Goal: Information Seeking & Learning: Learn about a topic

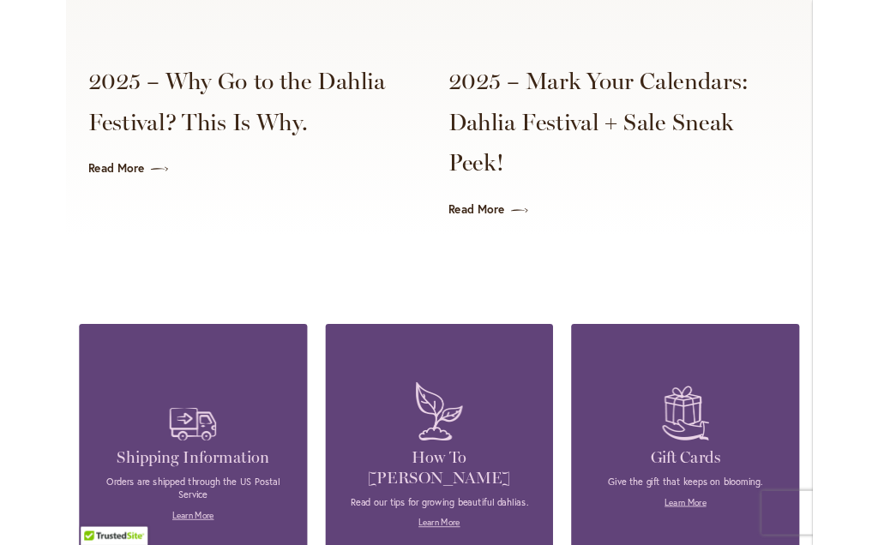
scroll to position [4435, 0]
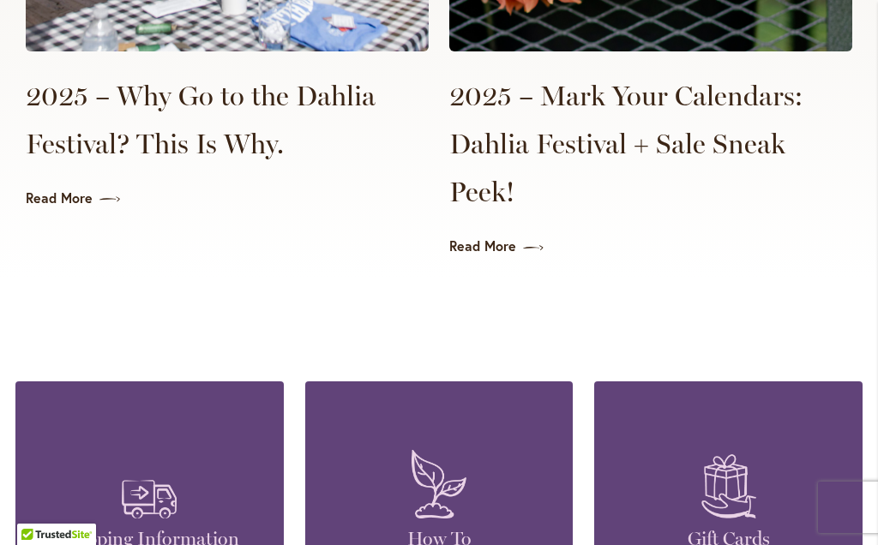
click at [500, 237] on link "Read More" at bounding box center [650, 247] width 403 height 20
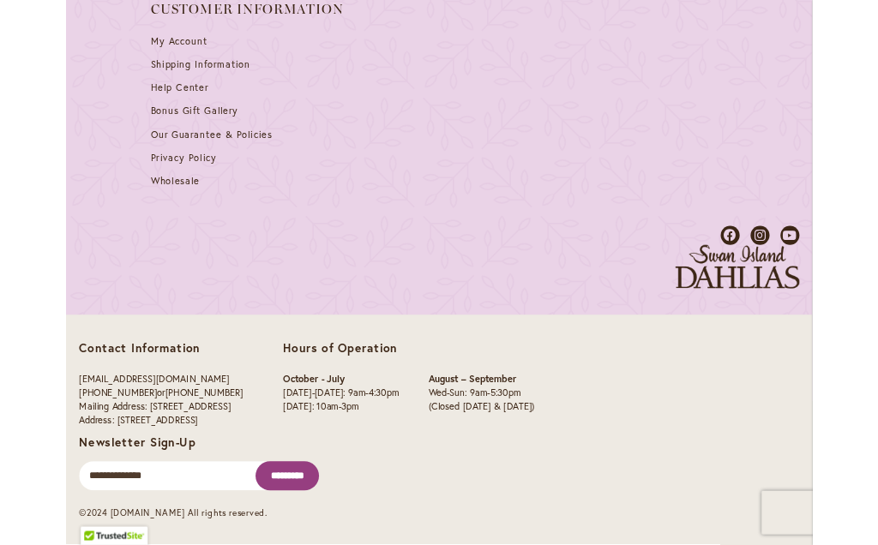
scroll to position [2138, 0]
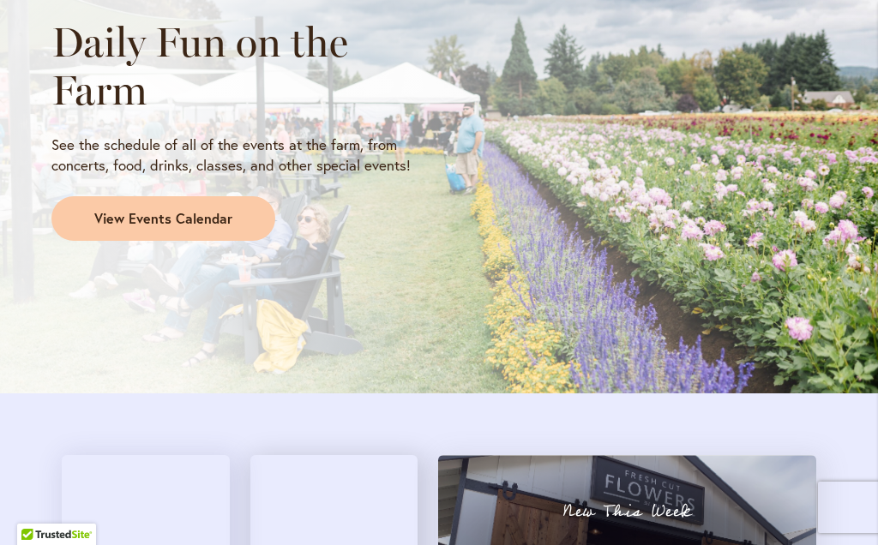
scroll to position [1550, 0]
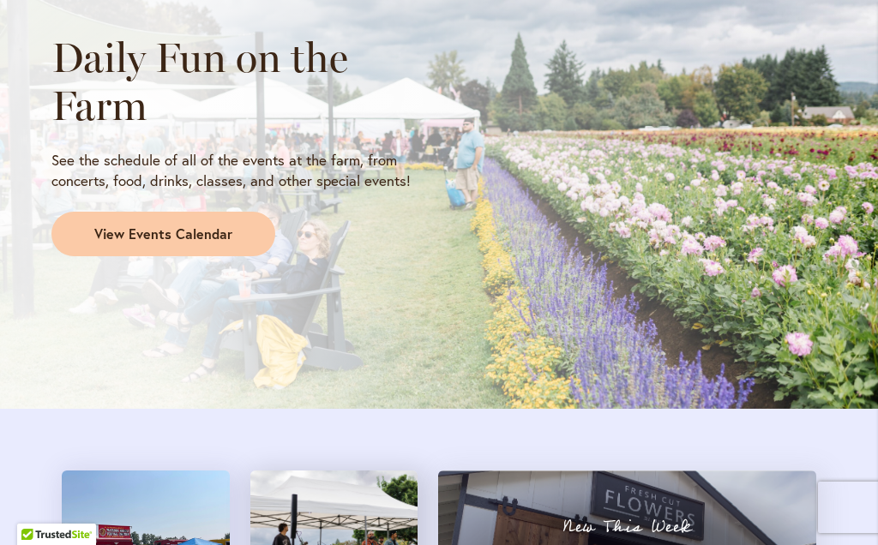
click at [243, 220] on link "View Events Calendar" at bounding box center [163, 234] width 224 height 45
click at [228, 216] on link "View Events Calendar" at bounding box center [163, 234] width 224 height 45
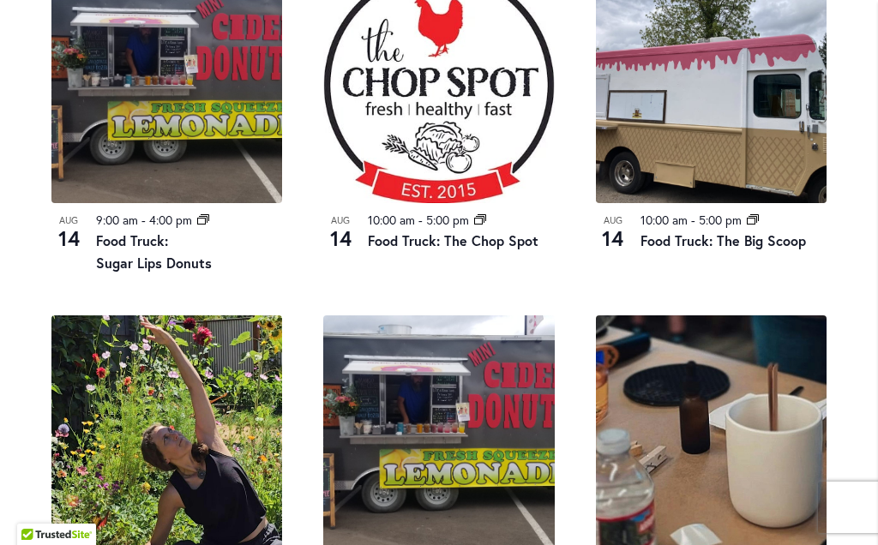
scroll to position [941, 0]
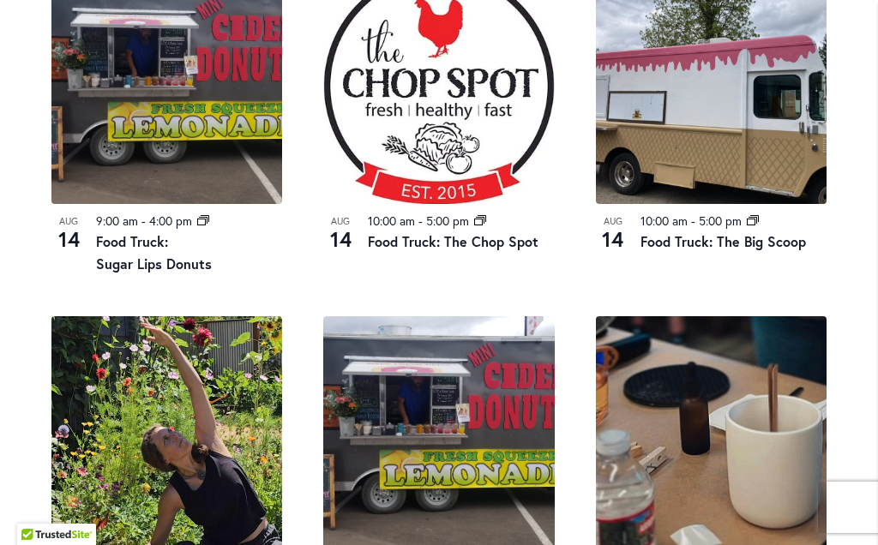
click at [493, 223] on div "10:00 am - 5:00 pm Event Series" at bounding box center [461, 222] width 186 height 20
click at [506, 244] on link "Food Truck: The Chop Spot" at bounding box center [453, 241] width 171 height 18
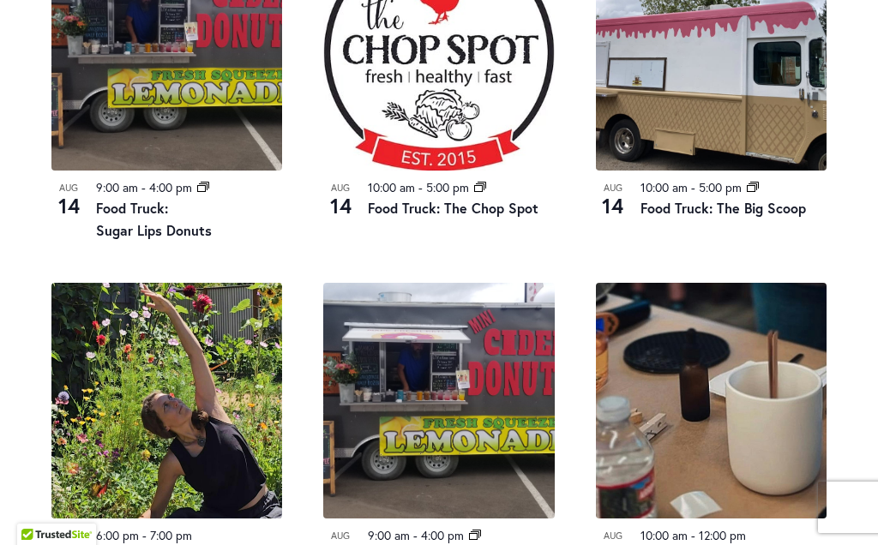
scroll to position [941, 0]
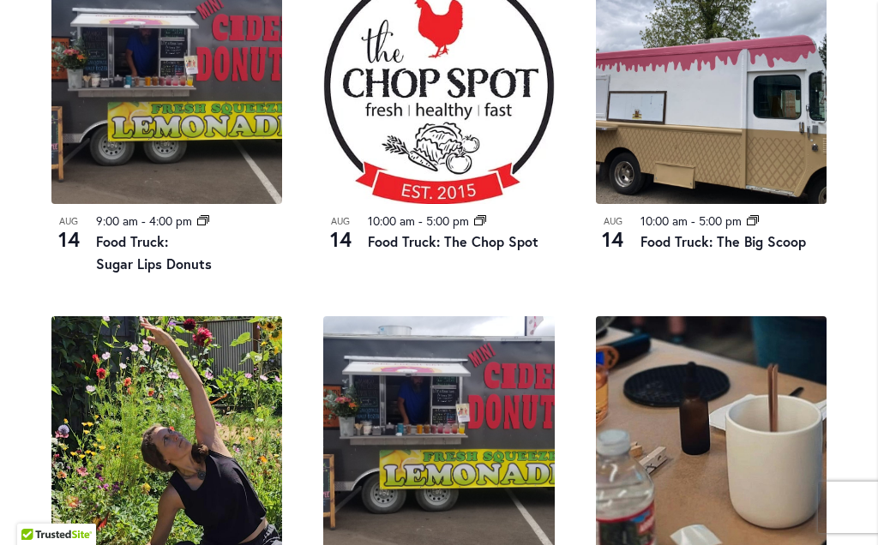
click at [777, 223] on div "10:00 am - 5:00 pm Event Series" at bounding box center [734, 222] width 186 height 20
click at [768, 226] on div "10:00 am - 5:00 pm Event Series" at bounding box center [734, 222] width 186 height 20
click at [780, 204] on img at bounding box center [711, 86] width 231 height 236
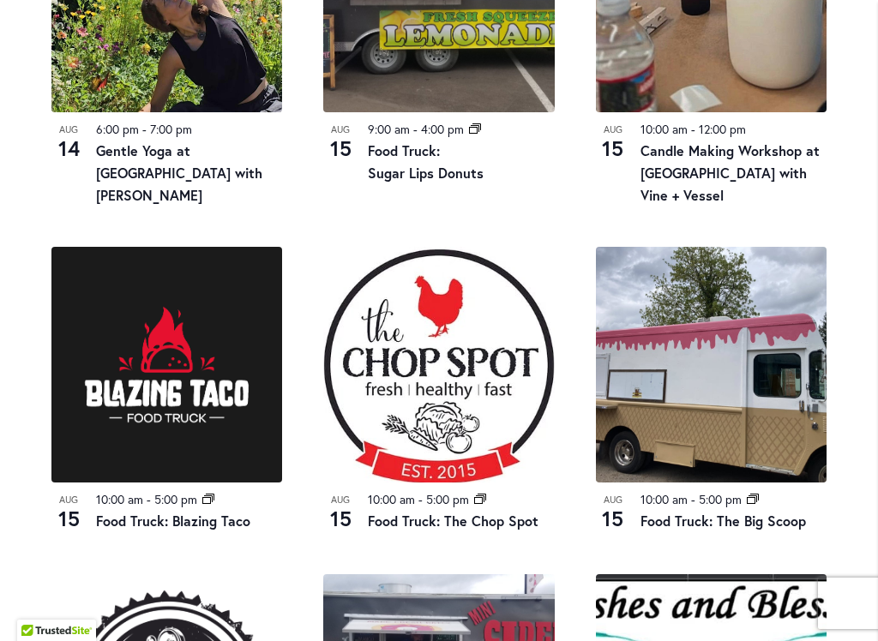
click at [840, 211] on div "Aug 14 9:00 am - 4:00 pm Event Series Food Truck: Sugar Lips Donuts Aug 14 10:0…" at bounding box center [439, 225] width 816 height 1395
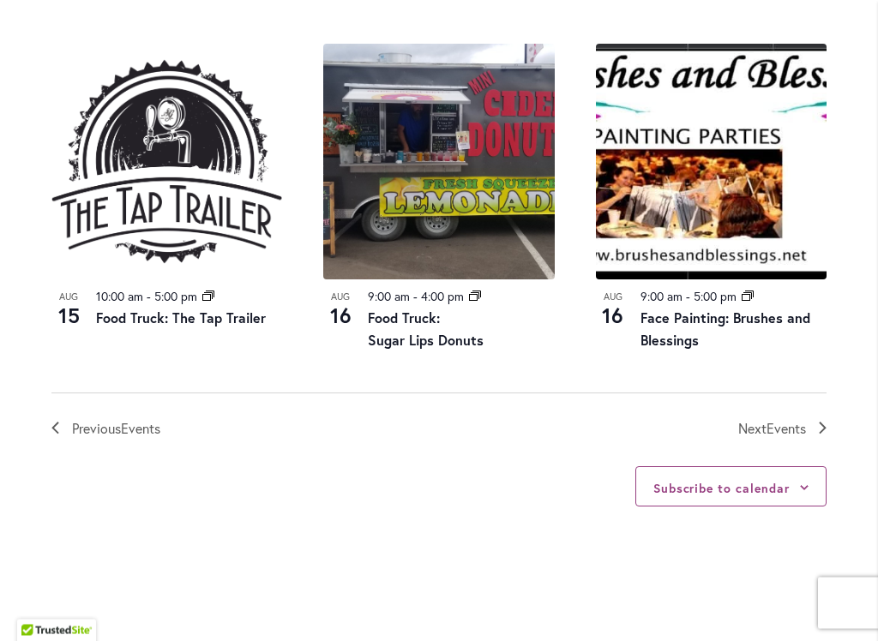
scroll to position [1913, 0]
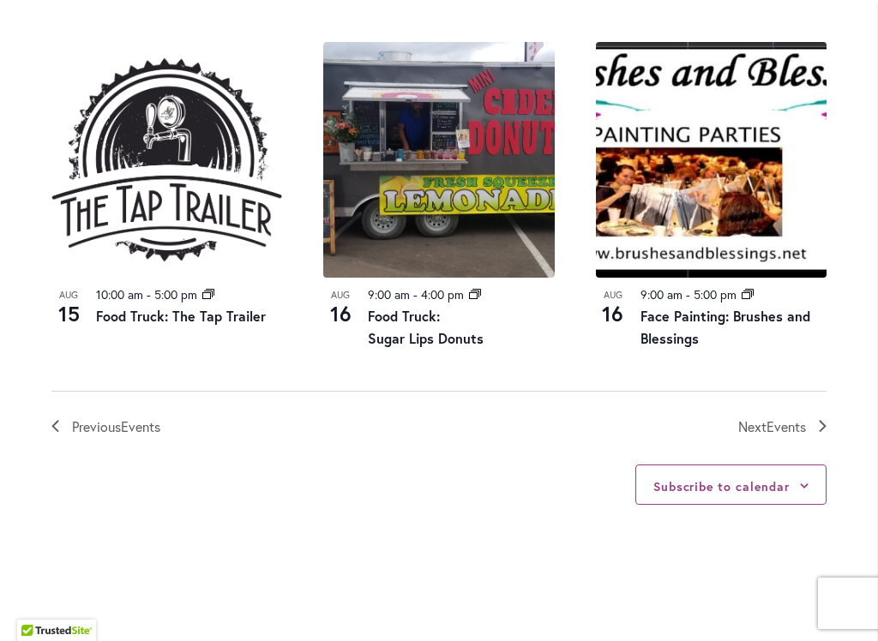
click at [822, 428] on icon "Next Events" at bounding box center [823, 426] width 8 height 12
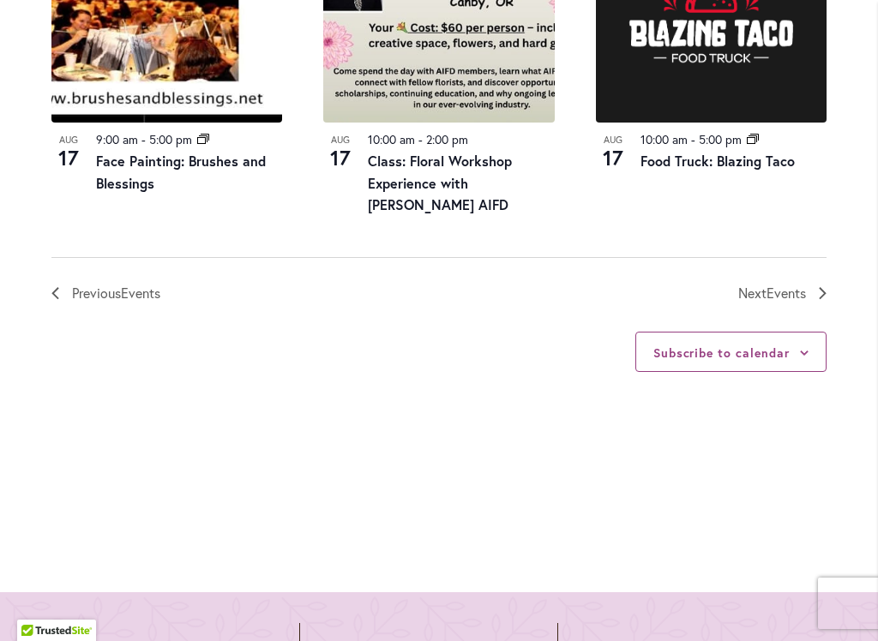
scroll to position [2089, 0]
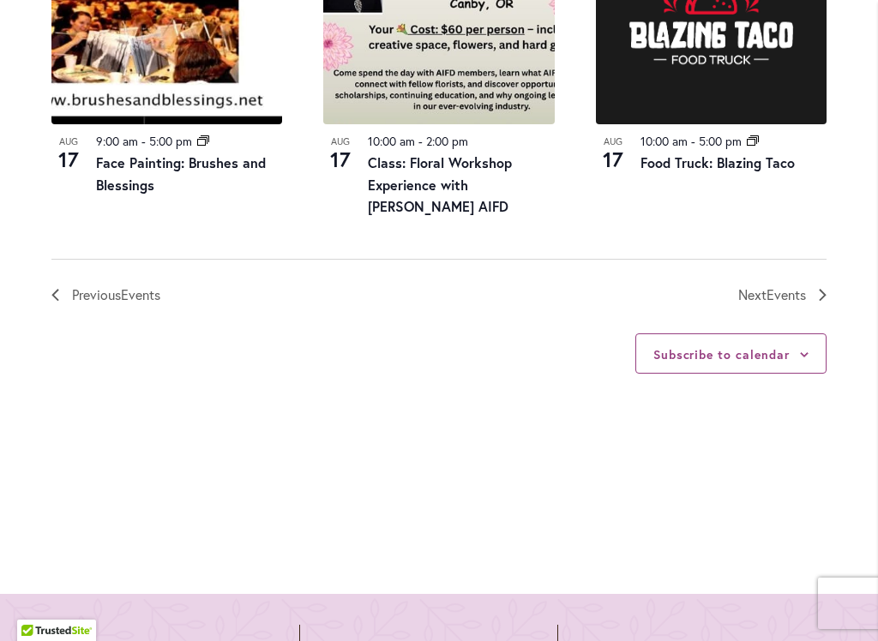
click at [820, 295] on icon "Next Events" at bounding box center [823, 295] width 8 height 12
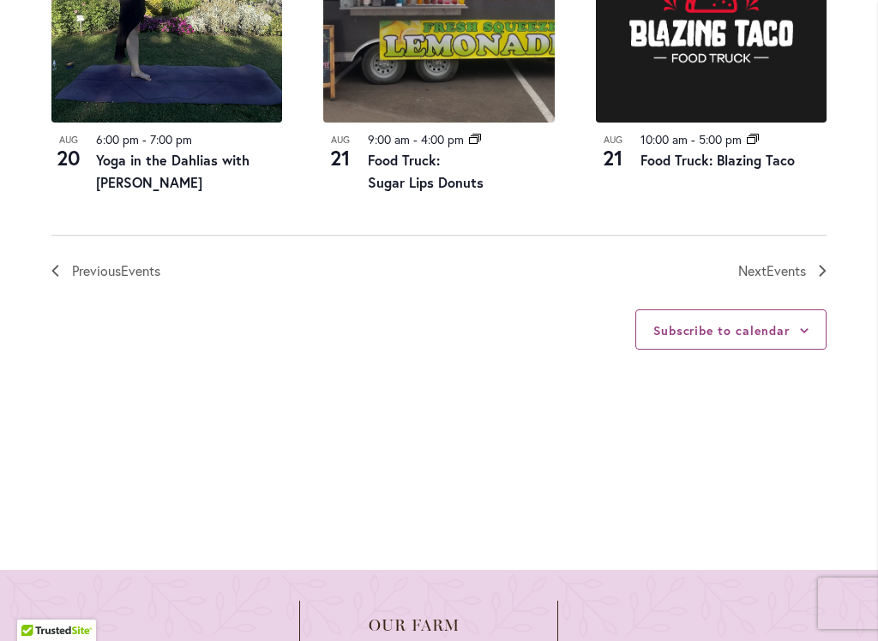
click at [822, 277] on icon "Next Events" at bounding box center [823, 271] width 8 height 12
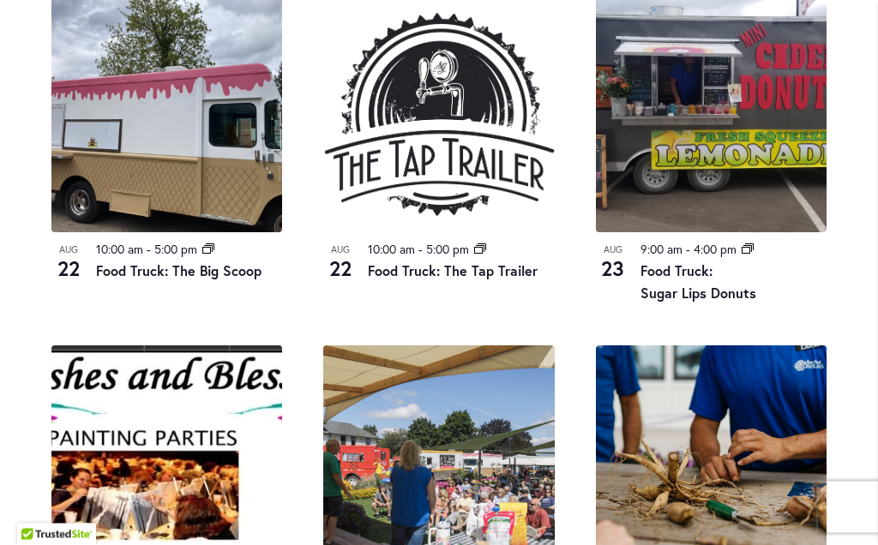
scroll to position [1631, 0]
click at [737, 302] on link "Food Truck: Sugar Lips Donuts" at bounding box center [699, 282] width 116 height 40
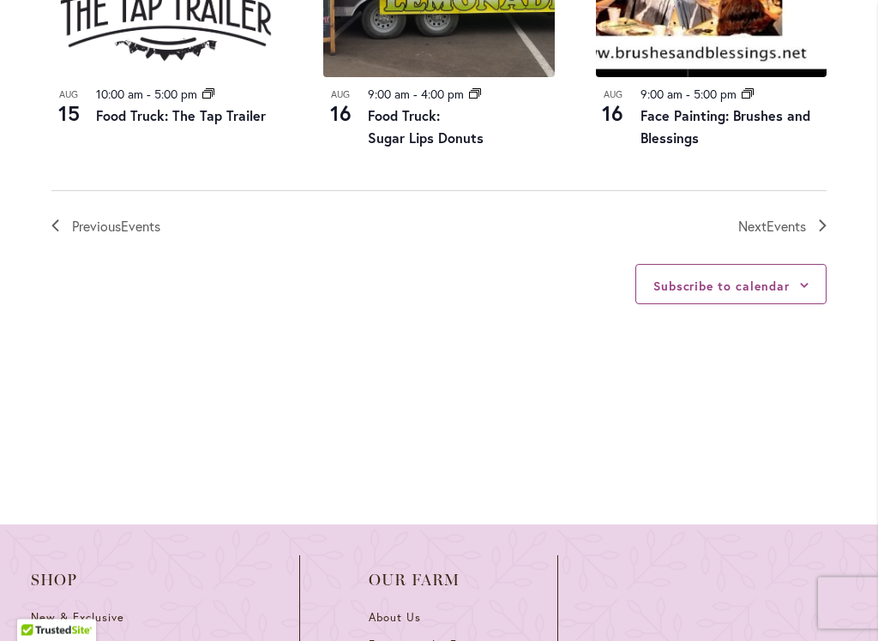
scroll to position [2114, 0]
click at [817, 226] on link "Next Events" at bounding box center [782, 226] width 88 height 22
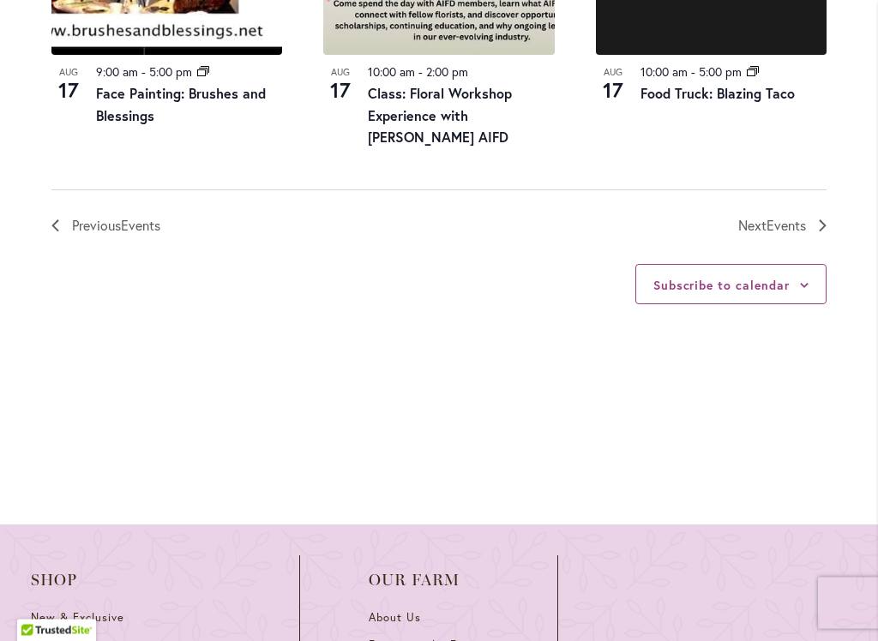
scroll to position [2158, 0]
click at [812, 234] on link "Next Events" at bounding box center [782, 226] width 88 height 22
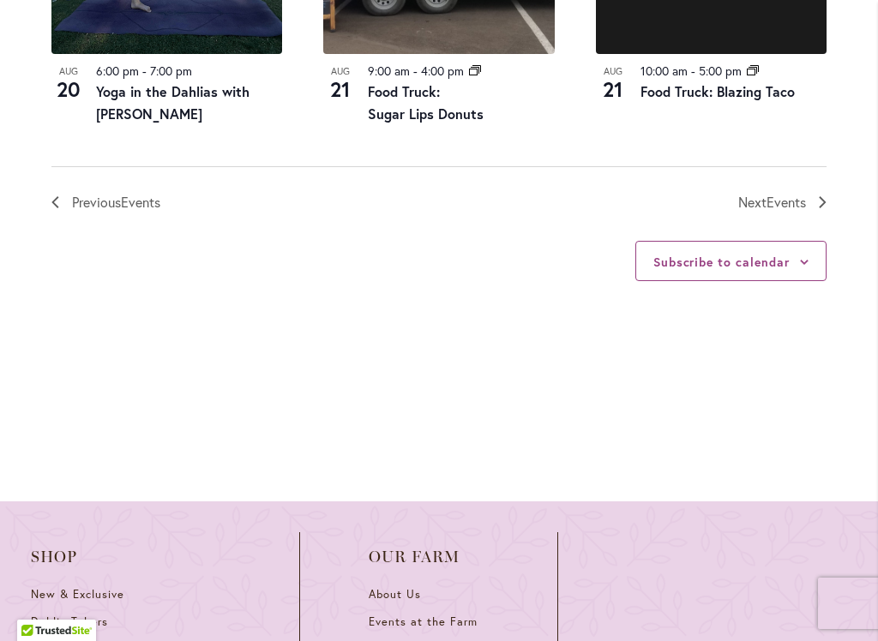
click at [811, 212] on link "Next Events" at bounding box center [782, 202] width 88 height 22
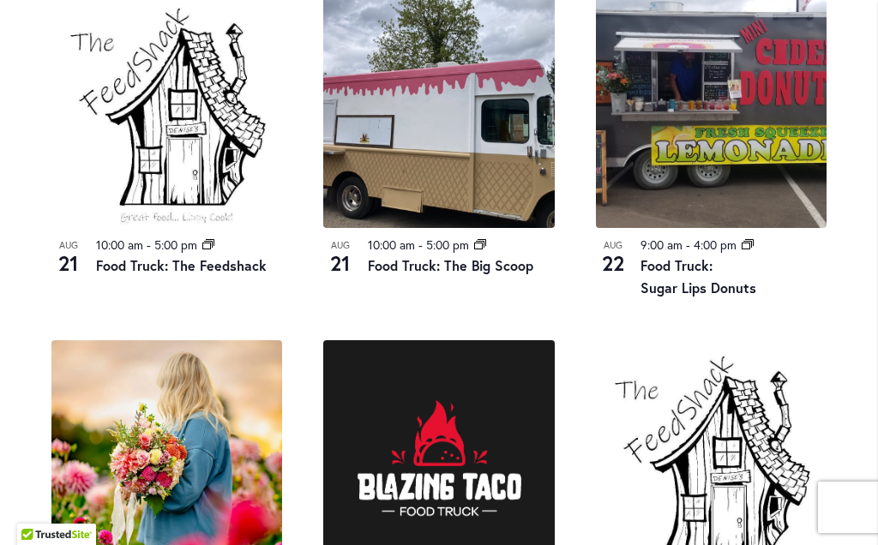
scroll to position [916, 0]
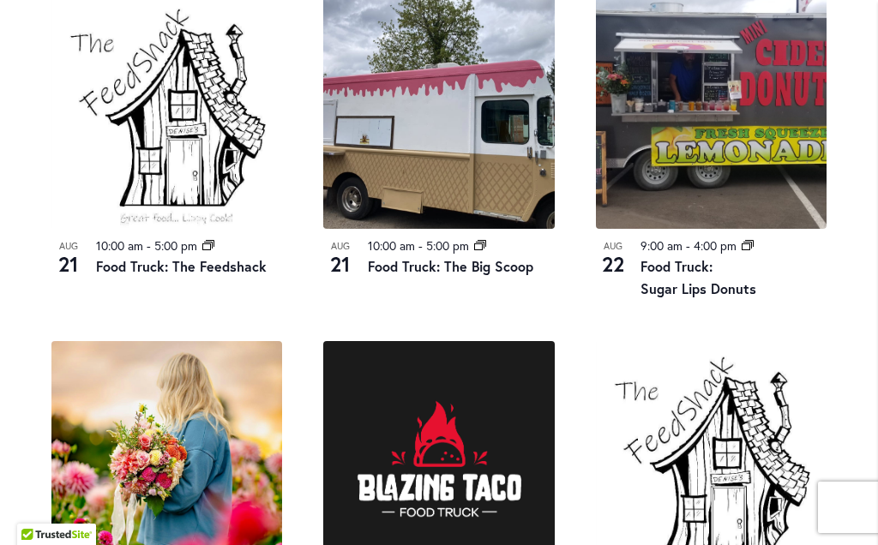
click at [203, 275] on link "Food Truck: The Feedshack" at bounding box center [181, 266] width 171 height 18
click at [232, 275] on link "Food Truck: The Feedshack" at bounding box center [181, 266] width 171 height 18
click at [234, 245] on div "10:00 am - 5:00 pm Event Series" at bounding box center [189, 247] width 186 height 20
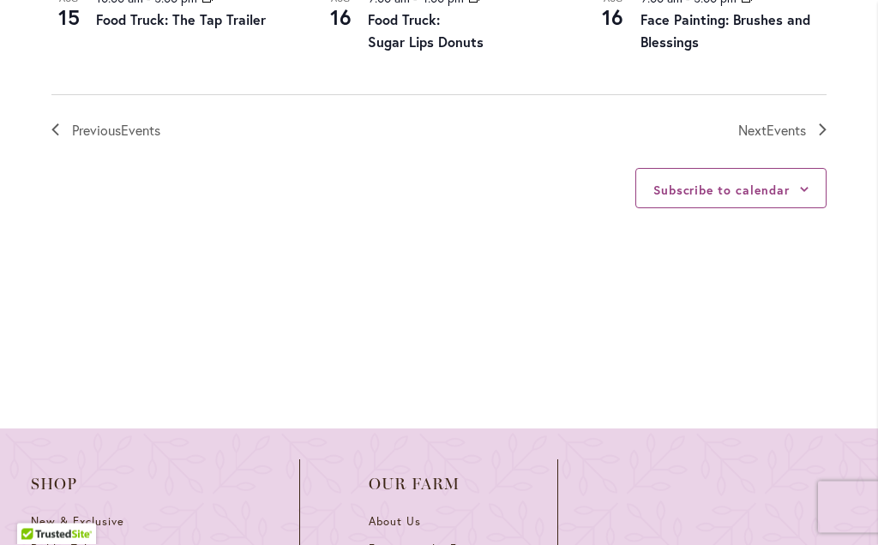
scroll to position [2205, 0]
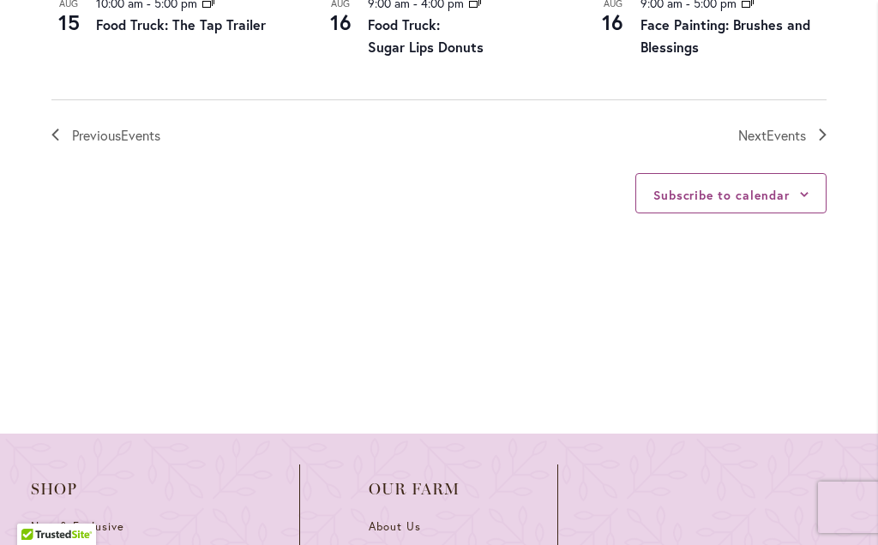
click at [802, 136] on span "Events" at bounding box center [786, 135] width 39 height 18
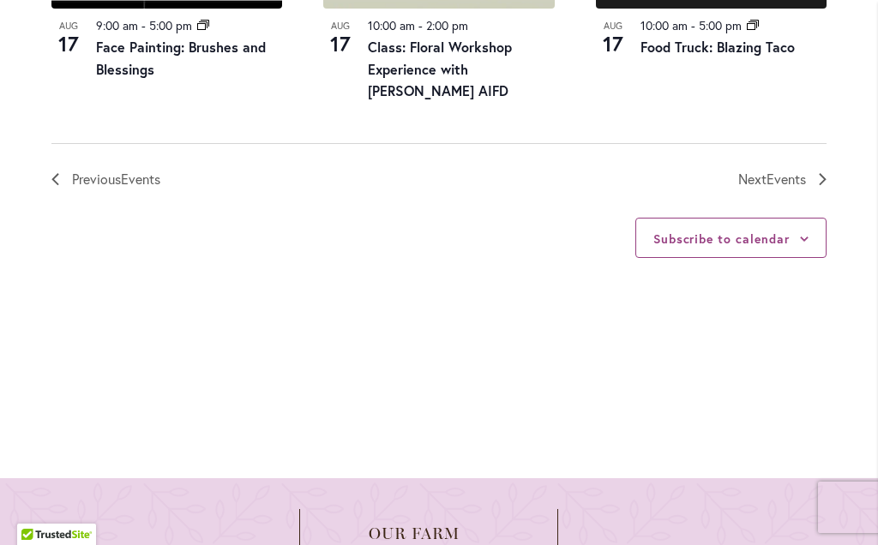
click at [812, 187] on link "Next Events" at bounding box center [782, 179] width 88 height 22
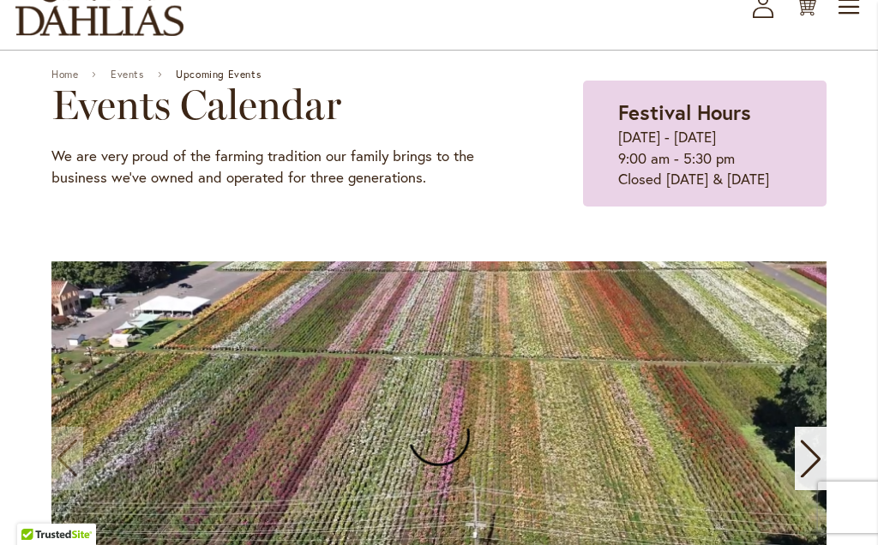
scroll to position [0, 0]
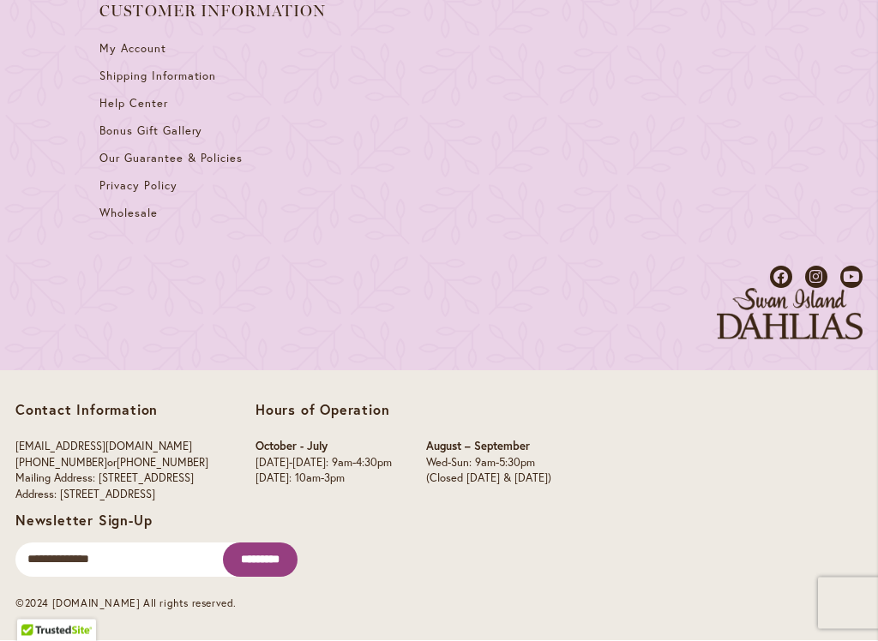
scroll to position [2167, 0]
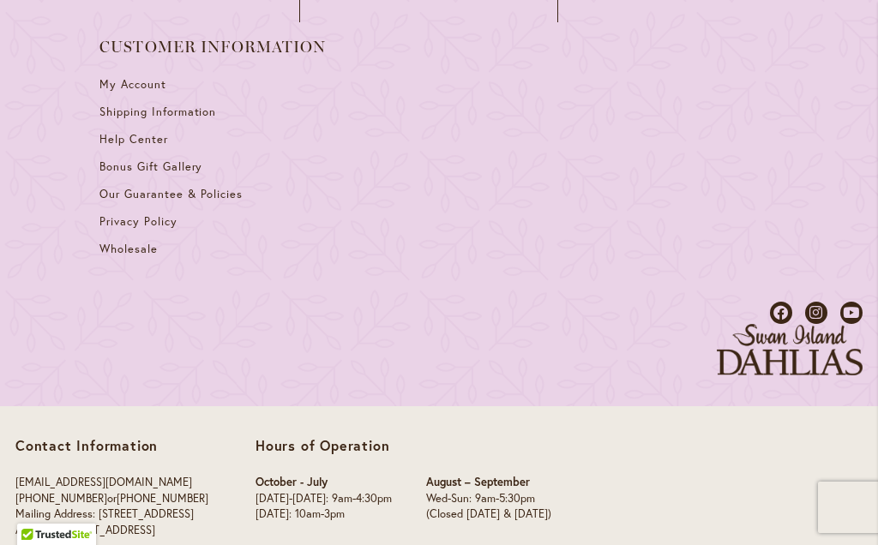
scroll to position [2106, 0]
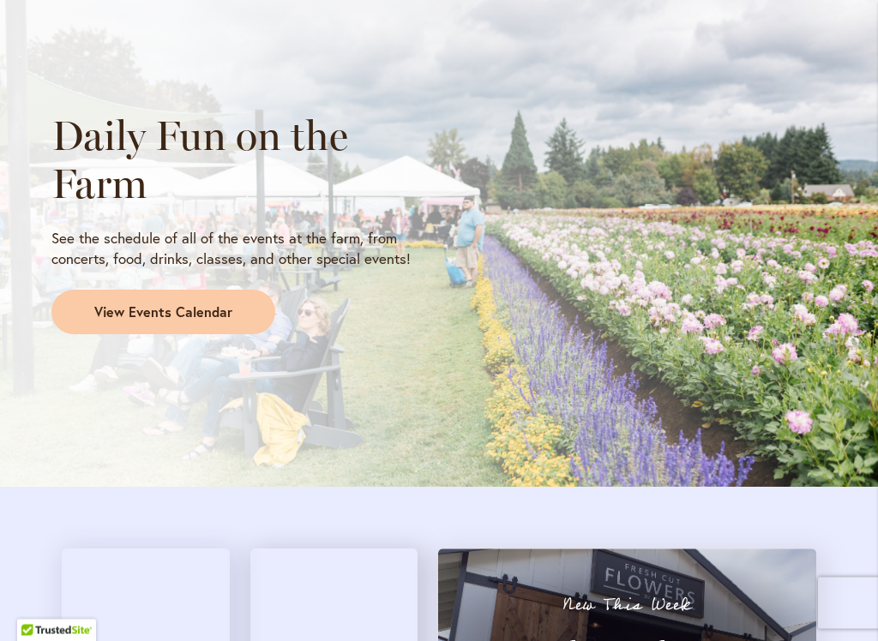
scroll to position [1472, 0]
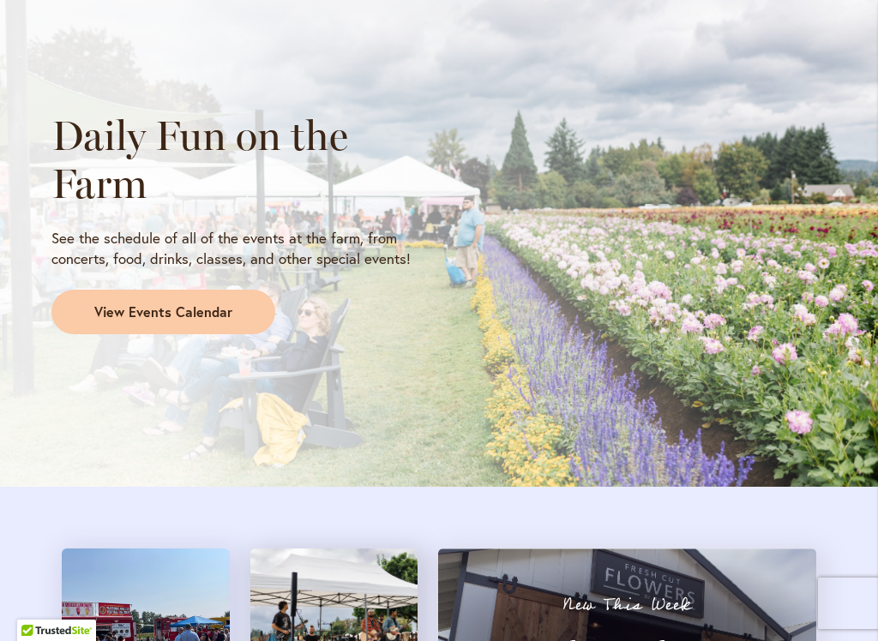
click at [206, 310] on span "View Events Calendar" at bounding box center [163, 313] width 138 height 20
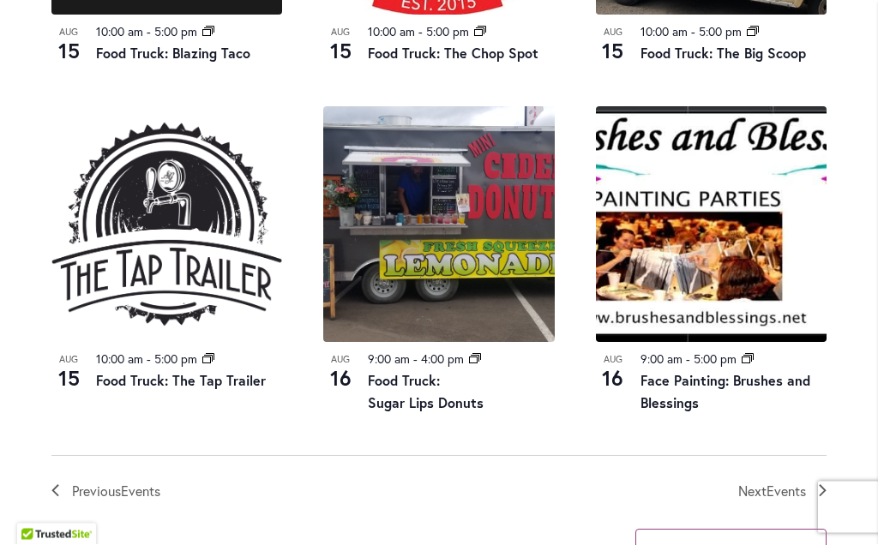
scroll to position [1849, 0]
click at [798, 490] on span "Events" at bounding box center [786, 491] width 39 height 18
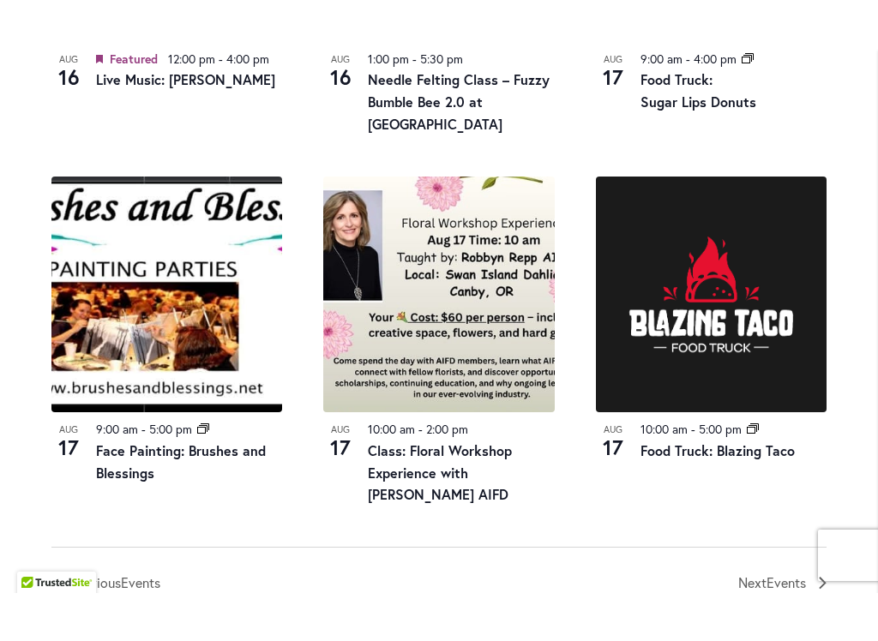
scroll to position [2050, 0]
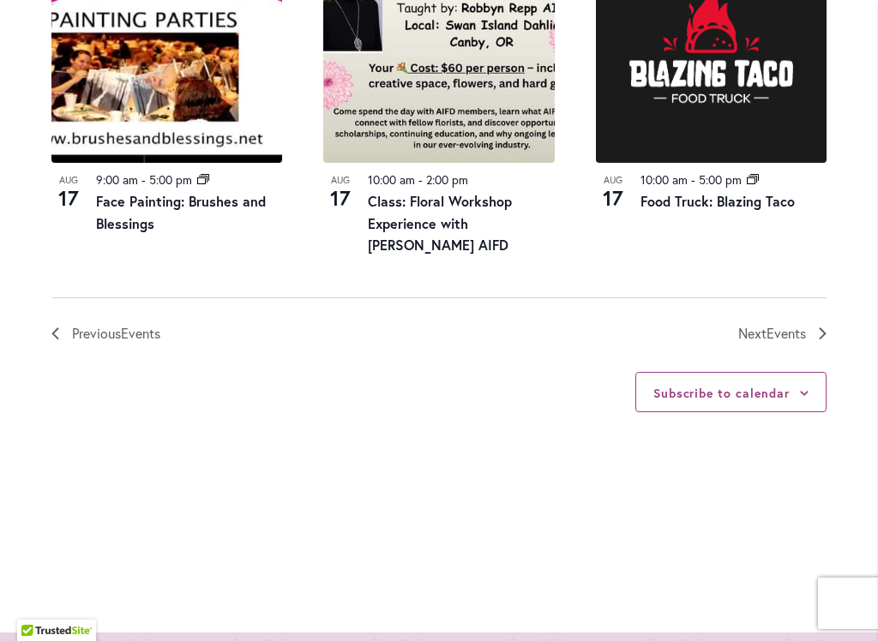
click at [824, 325] on link "Next Events" at bounding box center [782, 333] width 88 height 22
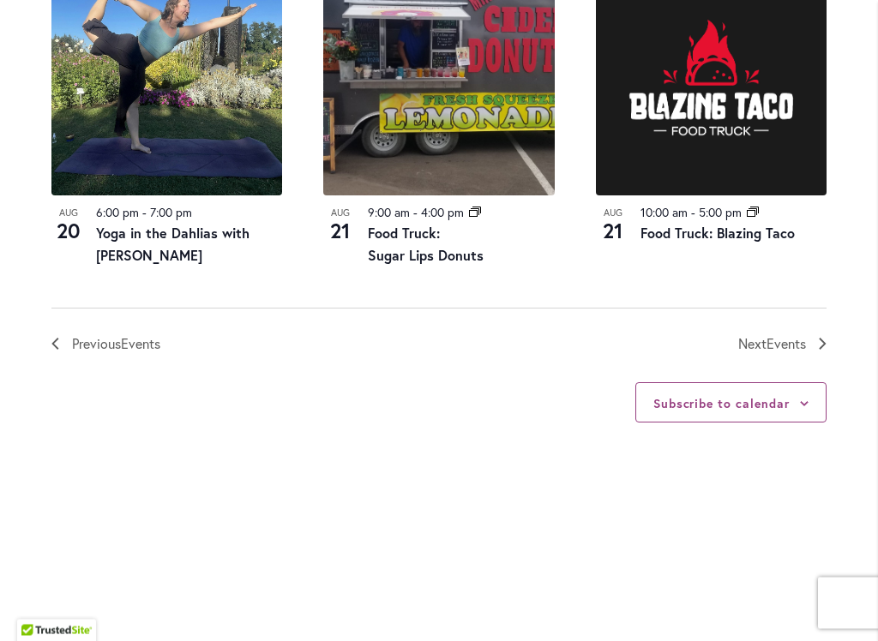
scroll to position [2025, 0]
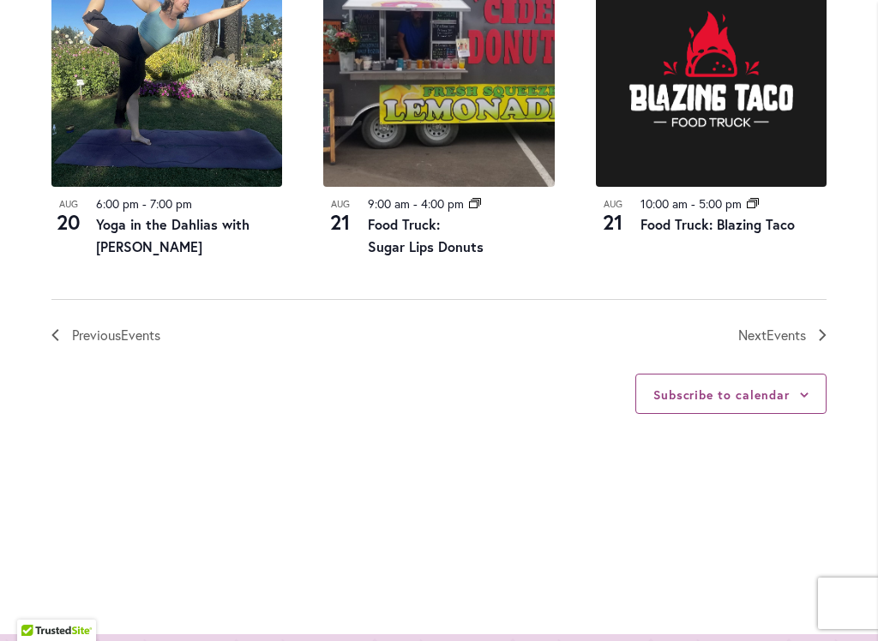
click at [821, 337] on icon "Next Events" at bounding box center [823, 335] width 8 height 12
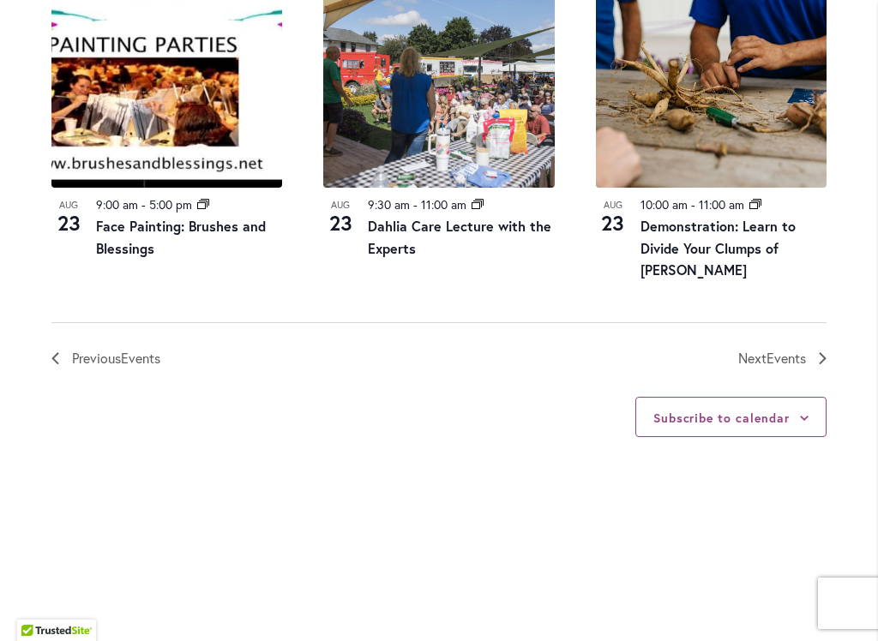
click at [803, 350] on span "Events" at bounding box center [786, 358] width 39 height 18
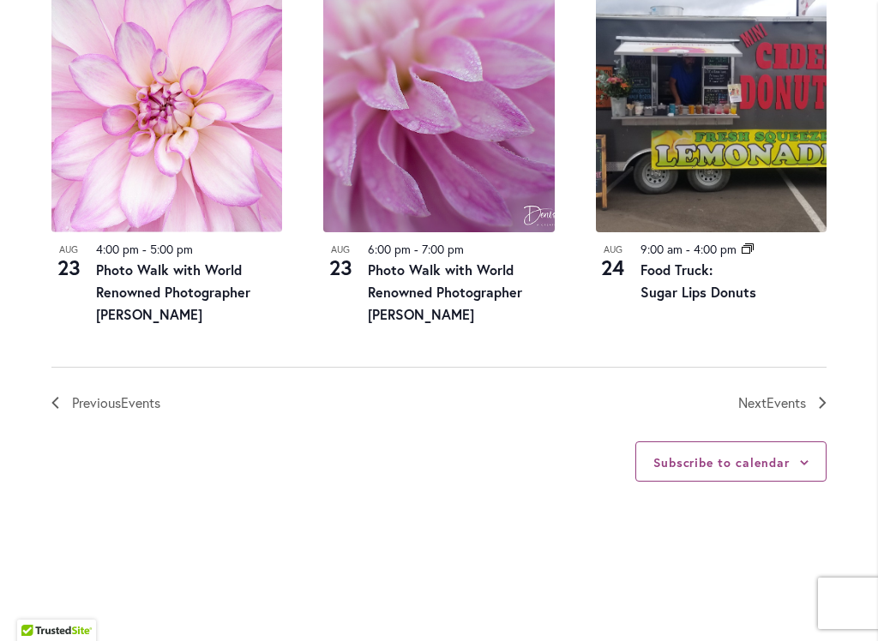
click at [810, 392] on link "Next Events" at bounding box center [782, 403] width 88 height 22
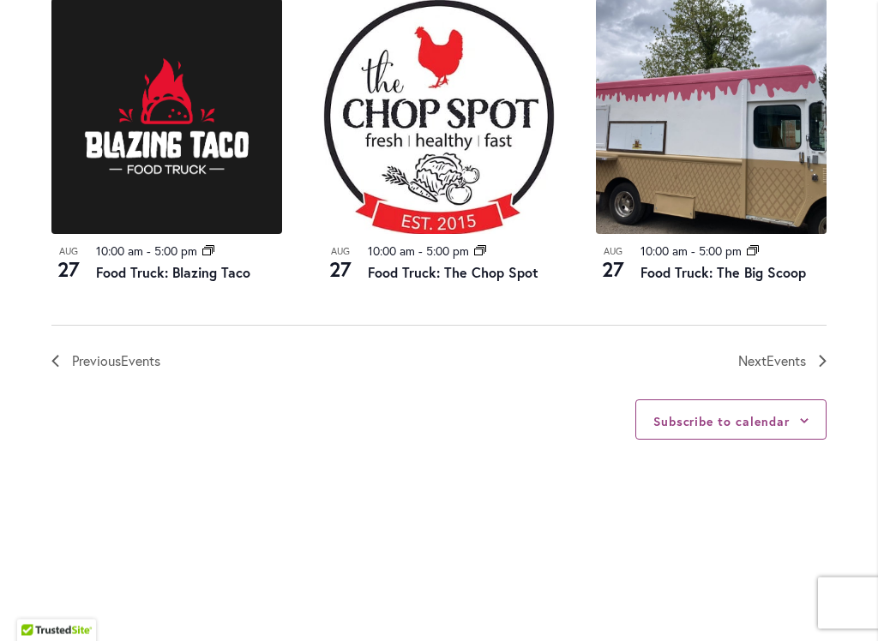
scroll to position [2002, 0]
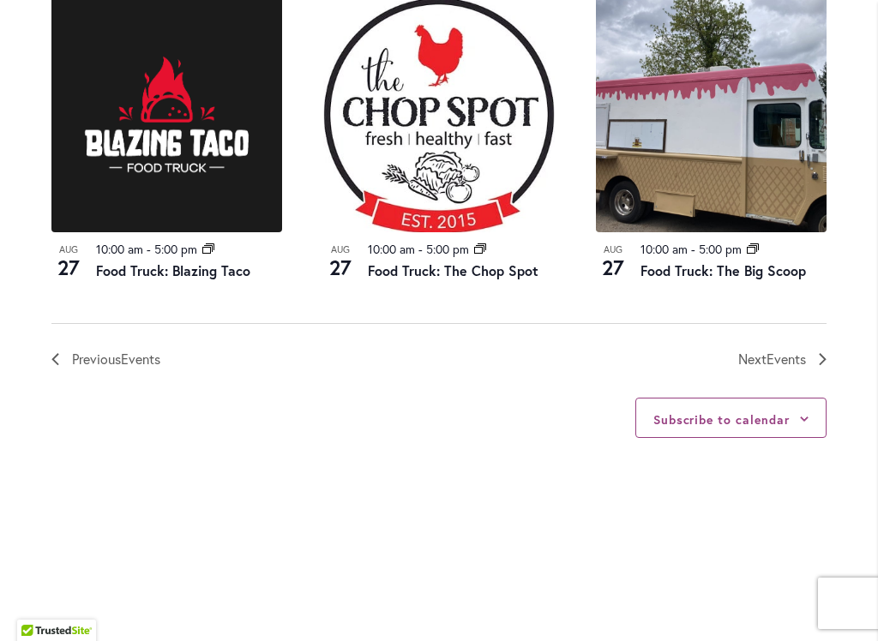
click at [820, 353] on icon "Next Events" at bounding box center [823, 359] width 8 height 12
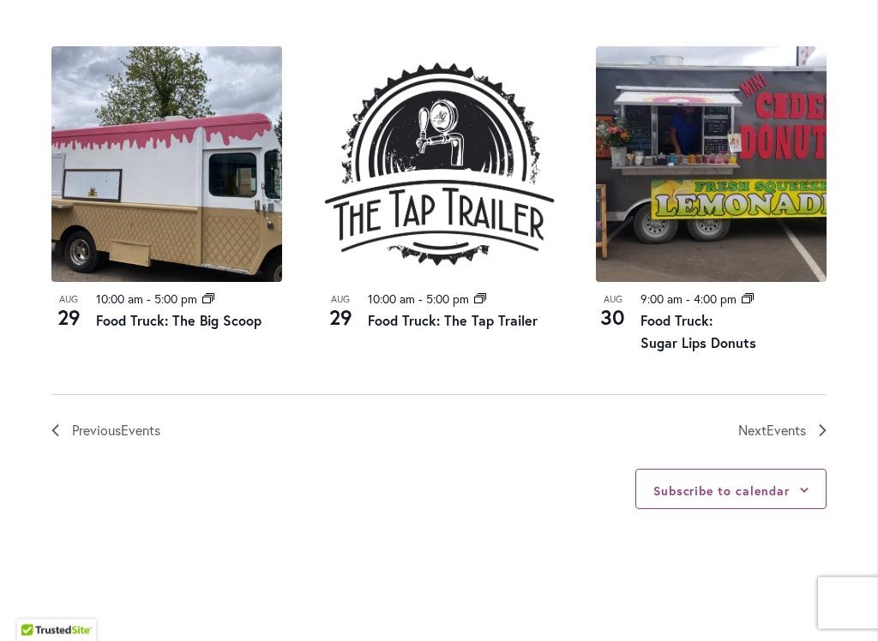
scroll to position [1930, 0]
click at [810, 419] on link "Next Events" at bounding box center [782, 430] width 88 height 22
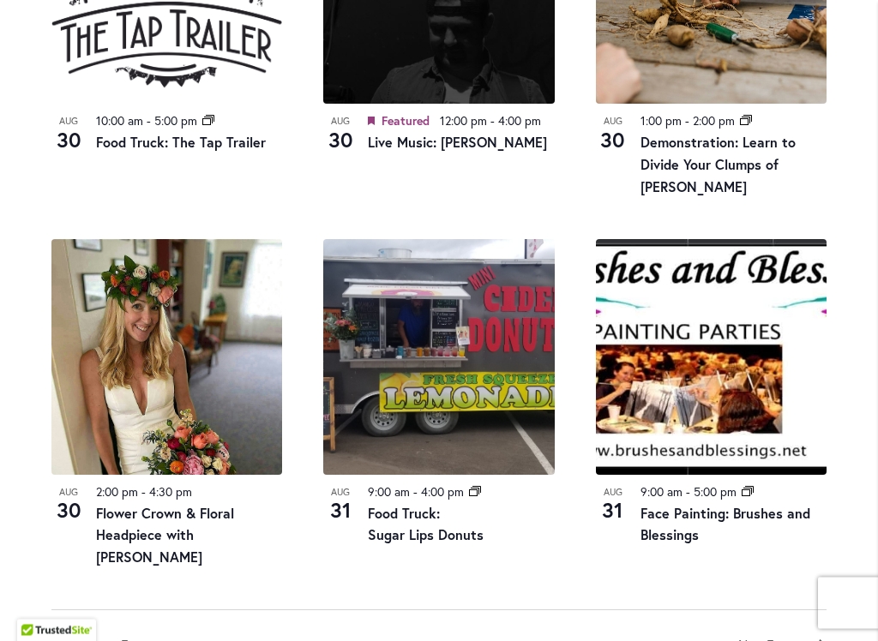
scroll to position [1761, 0]
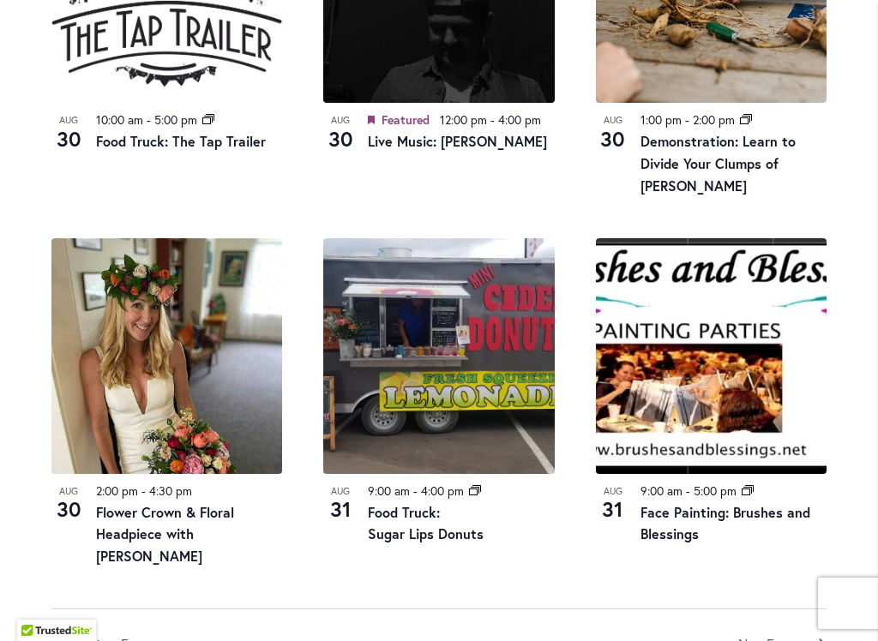
click at [820, 545] on link "Next Events" at bounding box center [782, 645] width 88 height 22
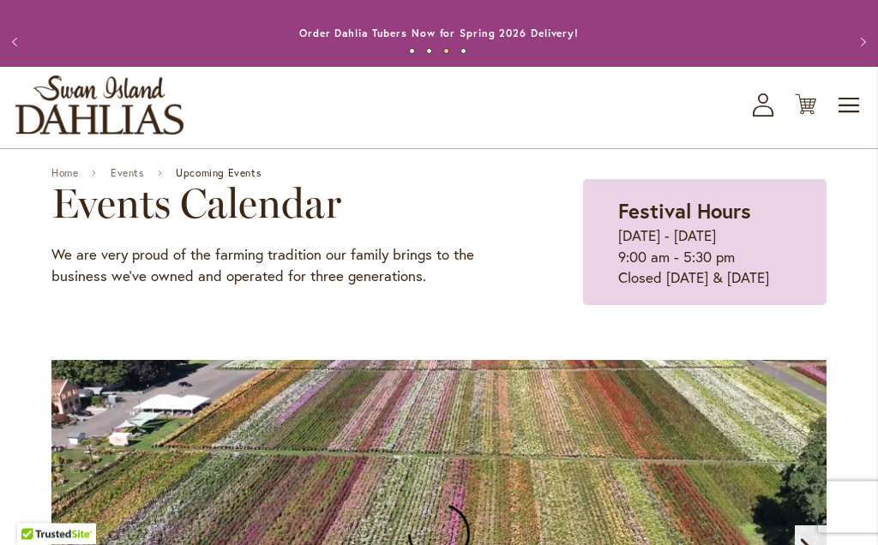
scroll to position [0, 0]
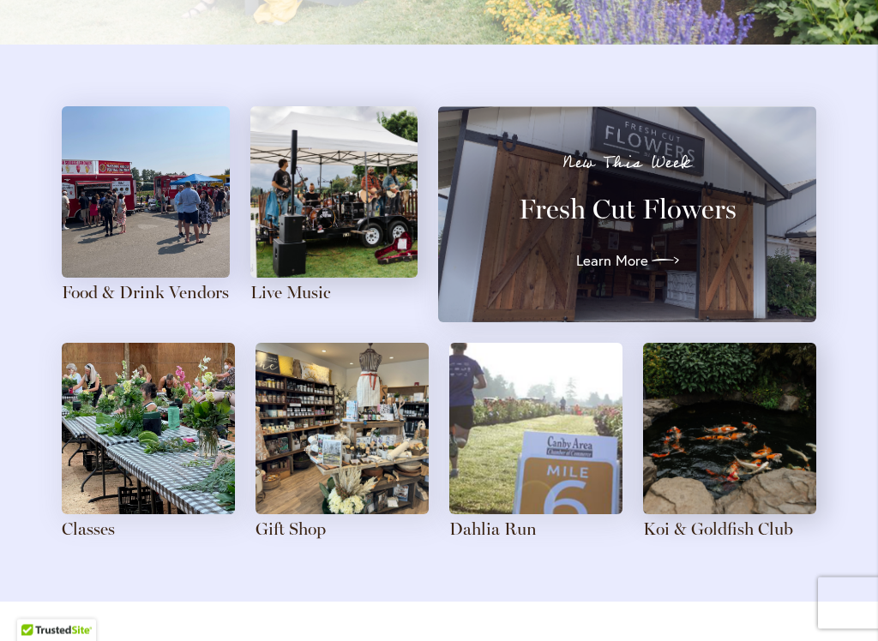
scroll to position [1914, 0]
click at [142, 286] on link "Food & Drink Vendors" at bounding box center [145, 292] width 167 height 21
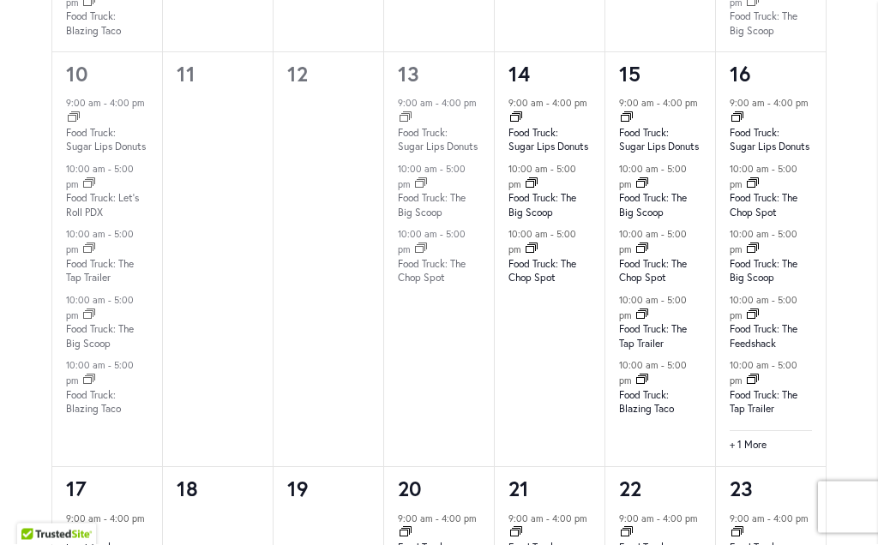
scroll to position [1711, 0]
